Goal: Check status

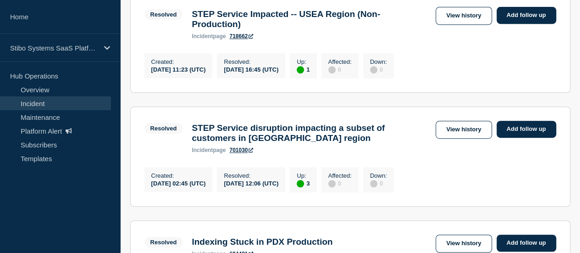
scroll to position [184, 0]
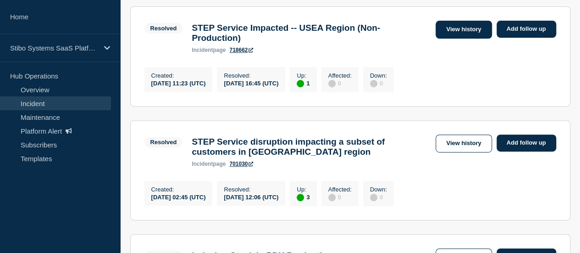
click at [449, 33] on link "View history" at bounding box center [464, 30] width 56 height 18
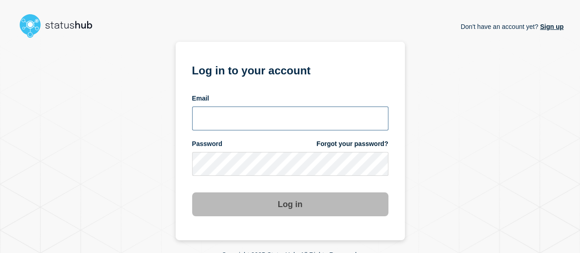
click at [273, 125] on input "email input" at bounding box center [290, 118] width 196 height 24
type input "sahi@stibosystems.com"
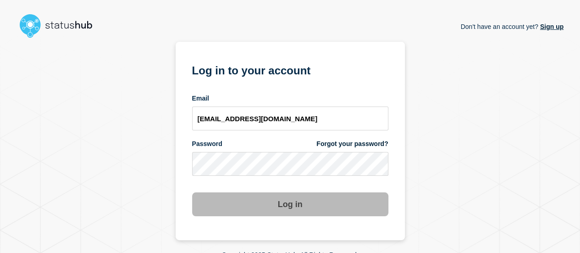
click at [256, 179] on form "Log in to your account Email sahi@stibosystems.com Password Forgot your passwor…" at bounding box center [290, 138] width 196 height 155
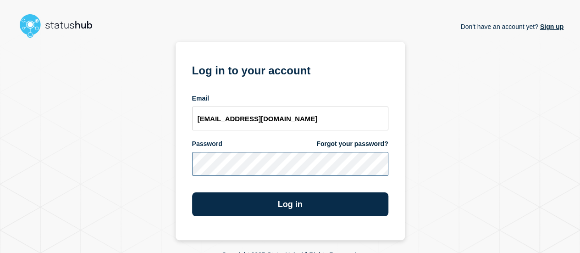
click at [192, 192] on button "Log in" at bounding box center [290, 204] width 196 height 24
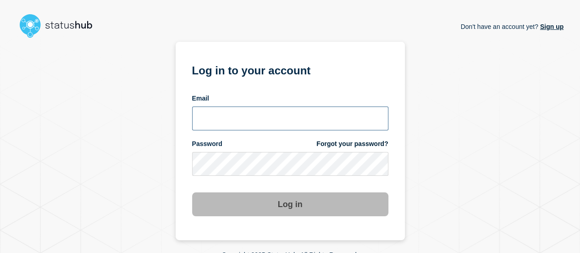
click at [258, 123] on input "email input" at bounding box center [290, 118] width 196 height 24
type input "sahi@stibosystems.com"
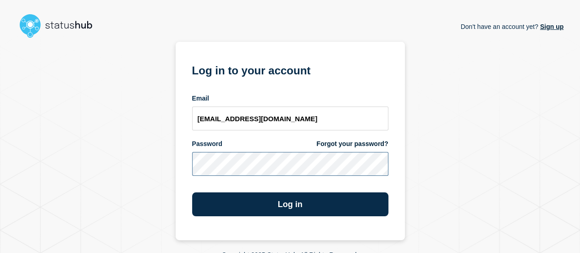
click at [192, 192] on button "Log in" at bounding box center [290, 204] width 196 height 24
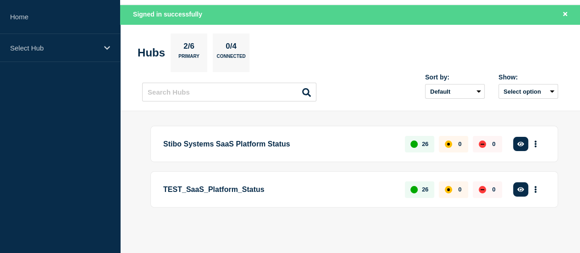
scroll to position [33, 0]
click at [0, 0] on button "See overview" at bounding box center [0, 0] width 0 height 0
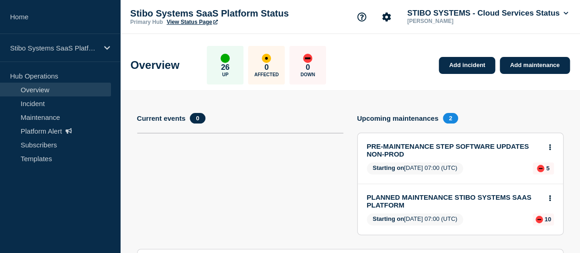
click at [409, 145] on link "PRE-MAINTENANCE STEP SOFTWARE UPDATES NON-PROD" at bounding box center [454, 150] width 175 height 16
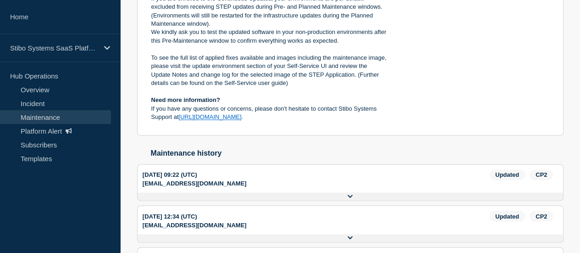
scroll to position [688, 0]
